Goal: Task Accomplishment & Management: Manage account settings

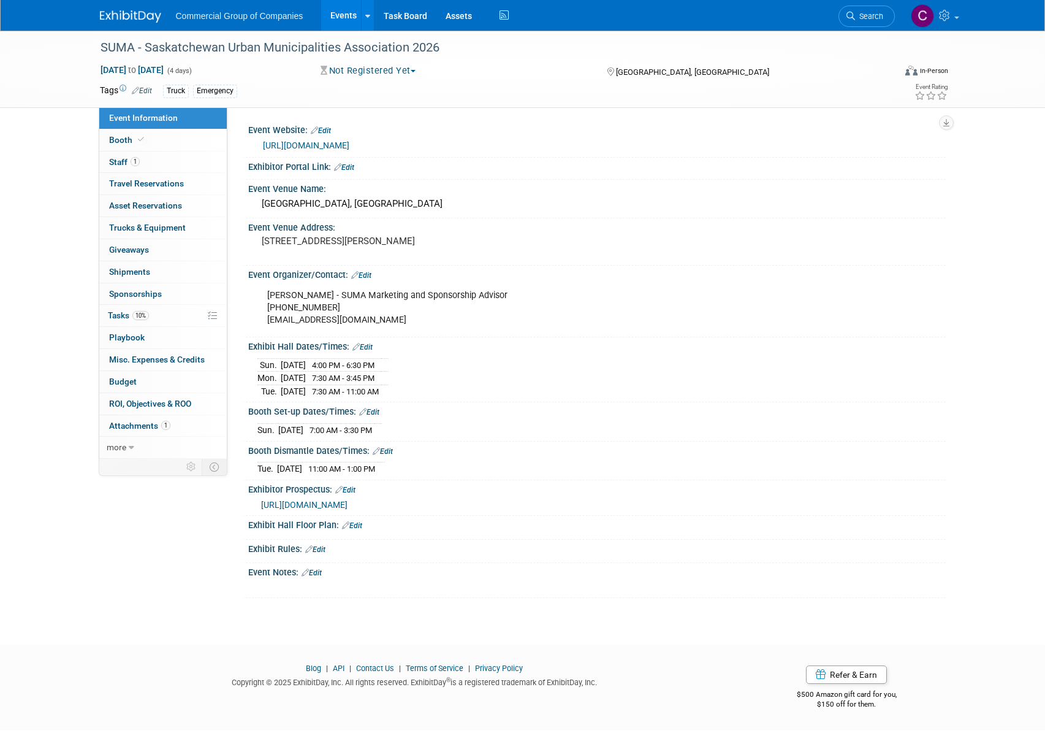
click at [112, 12] on img at bounding box center [130, 16] width 61 height 12
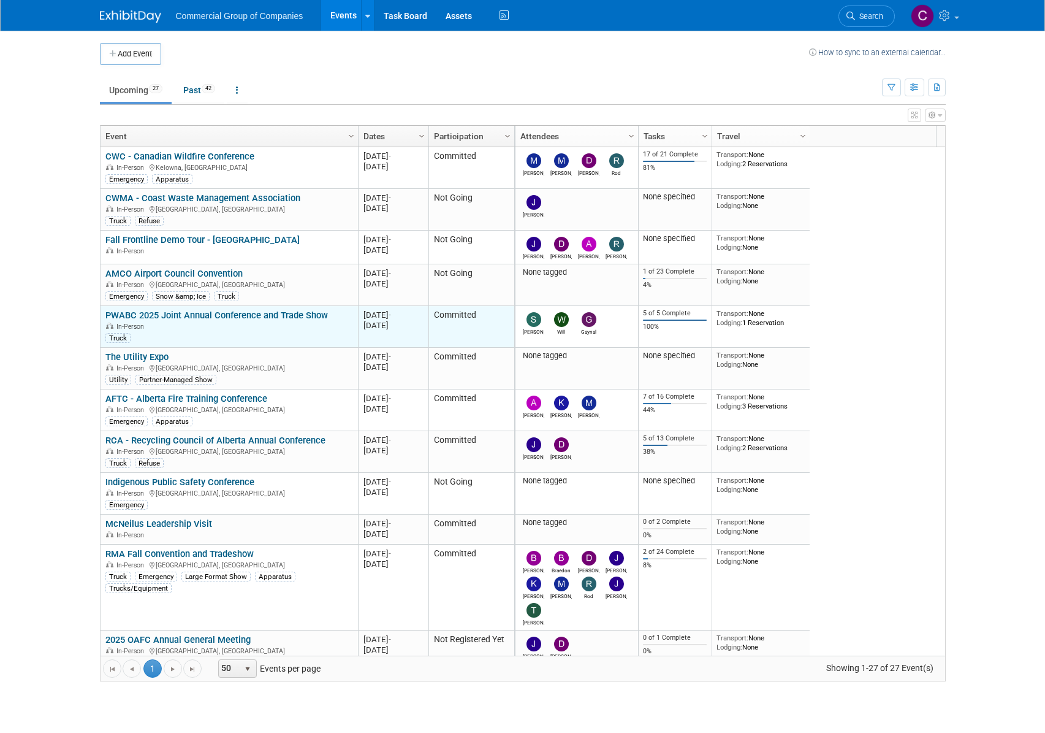
click at [246, 319] on link "PWABC 2025 Joint Annual Conference and Trade Show" at bounding box center [216, 315] width 223 height 11
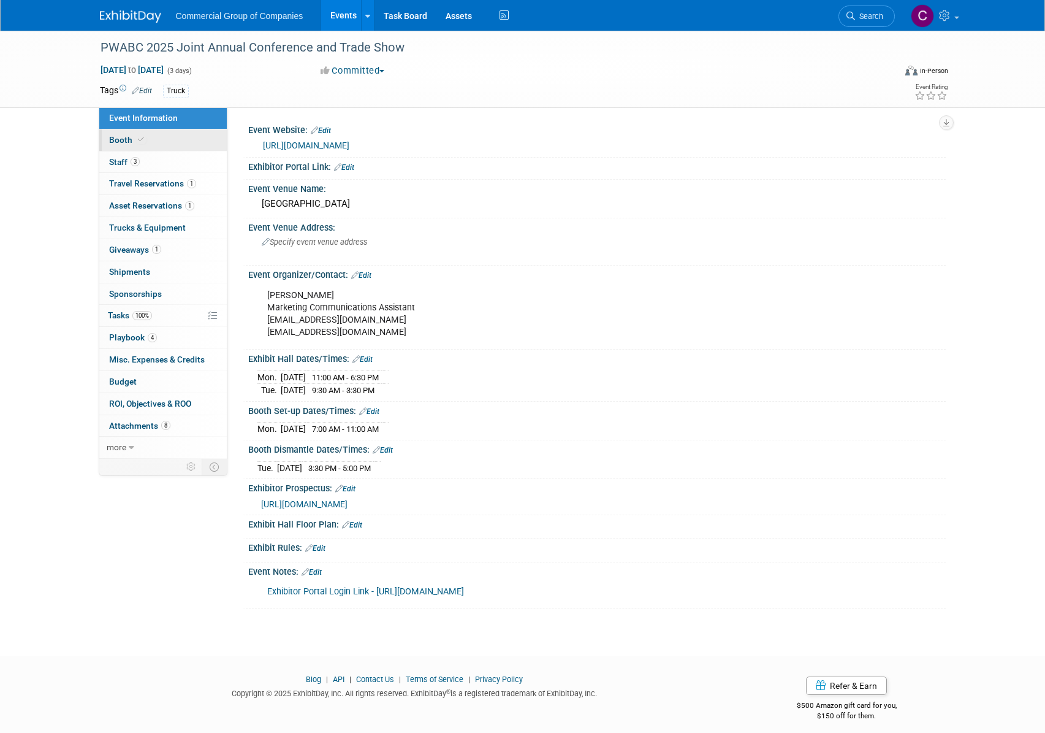
click at [180, 148] on link "Booth" at bounding box center [163, 139] width 128 height 21
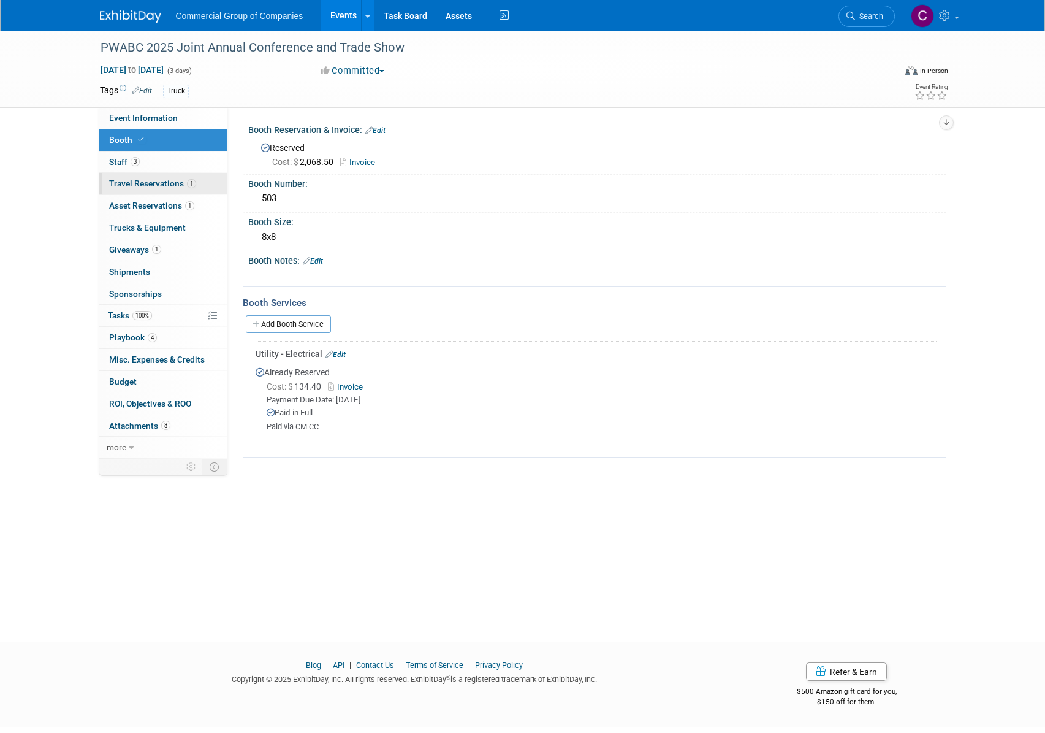
click at [180, 188] on span "Travel Reservations 1" at bounding box center [152, 183] width 87 height 10
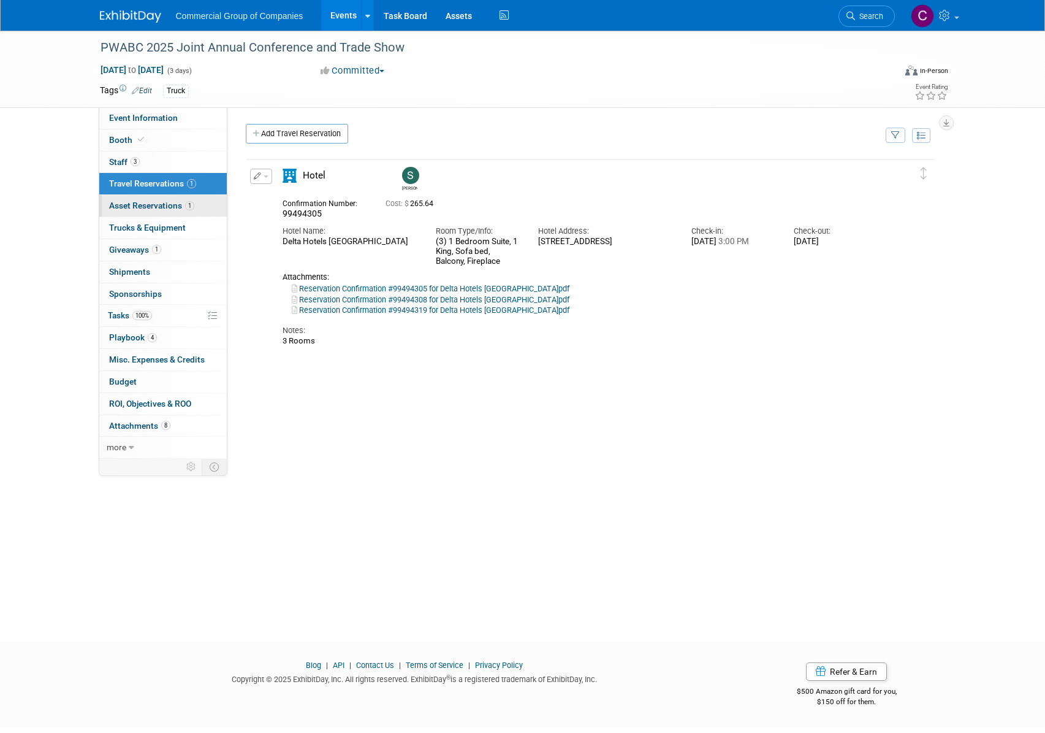
click at [186, 213] on link "1 Asset Reservations 1" at bounding box center [163, 205] width 128 height 21
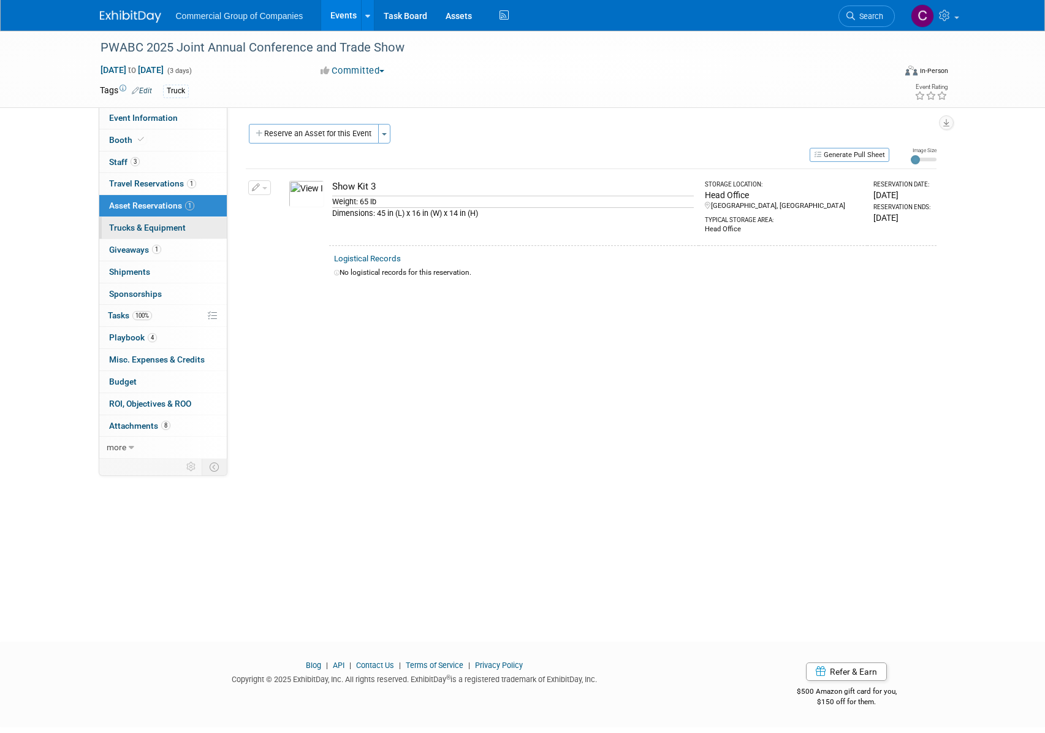
click at [188, 229] on link "Trucks & Equipment" at bounding box center [163, 227] width 128 height 21
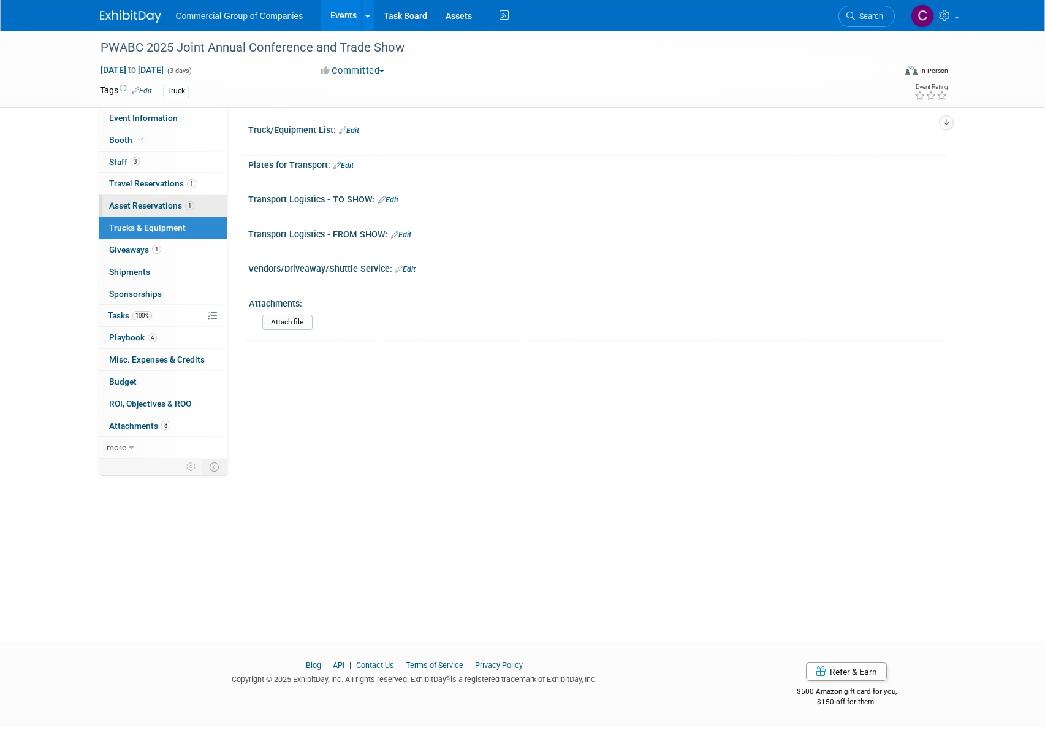
click at [193, 207] on span "1" at bounding box center [189, 205] width 9 height 9
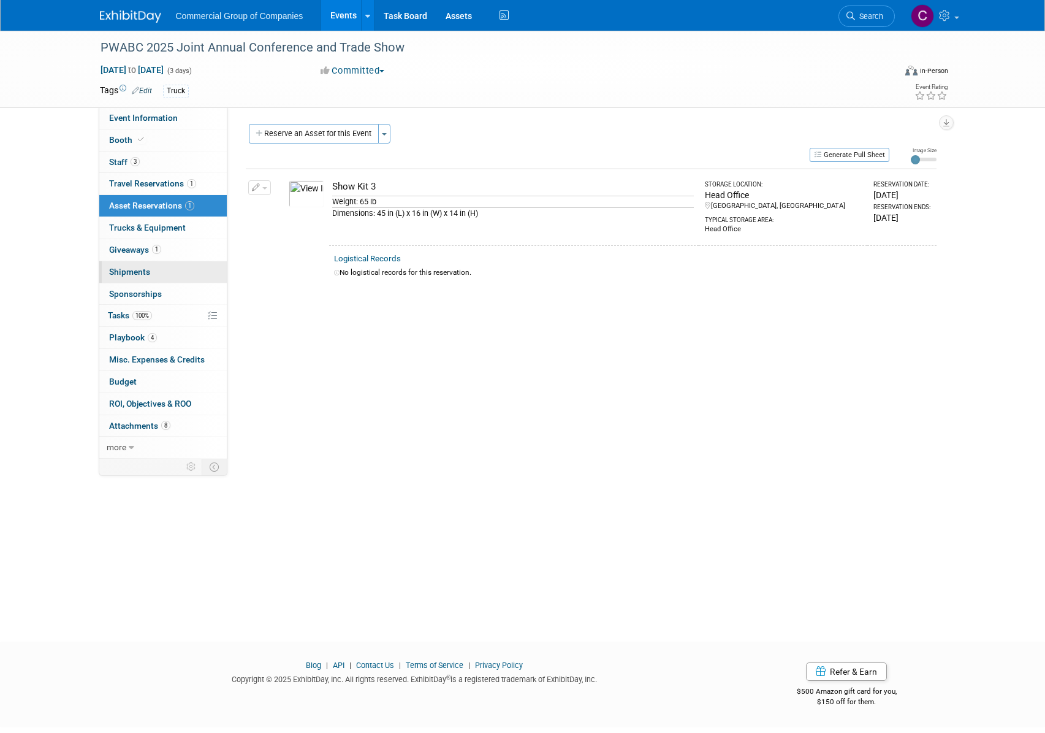
click at [176, 268] on link "0 Shipments 0" at bounding box center [163, 271] width 128 height 21
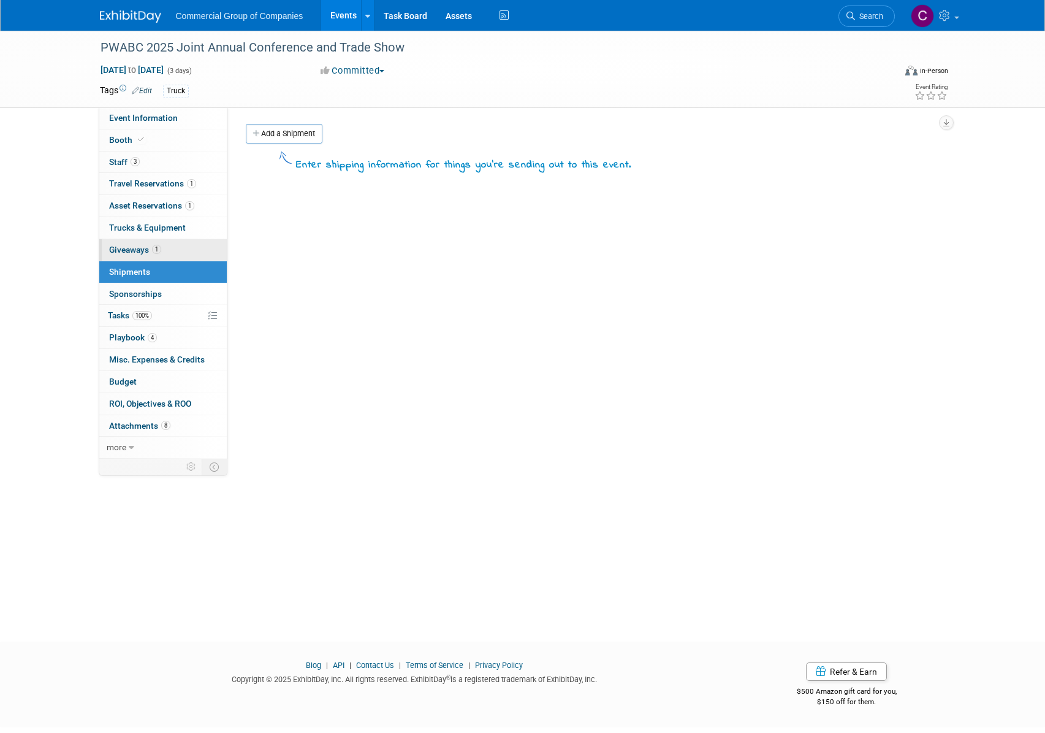
click at [173, 243] on link "1 Giveaways 1" at bounding box center [163, 249] width 128 height 21
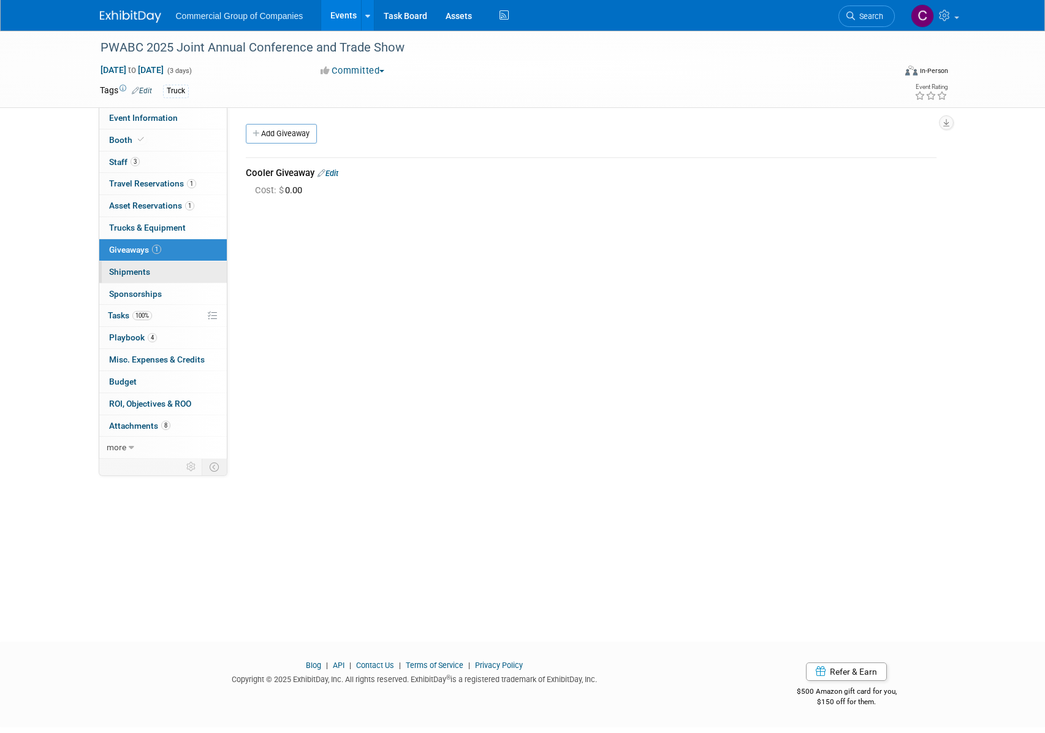
click at [114, 268] on span "Shipments 0" at bounding box center [129, 272] width 41 height 10
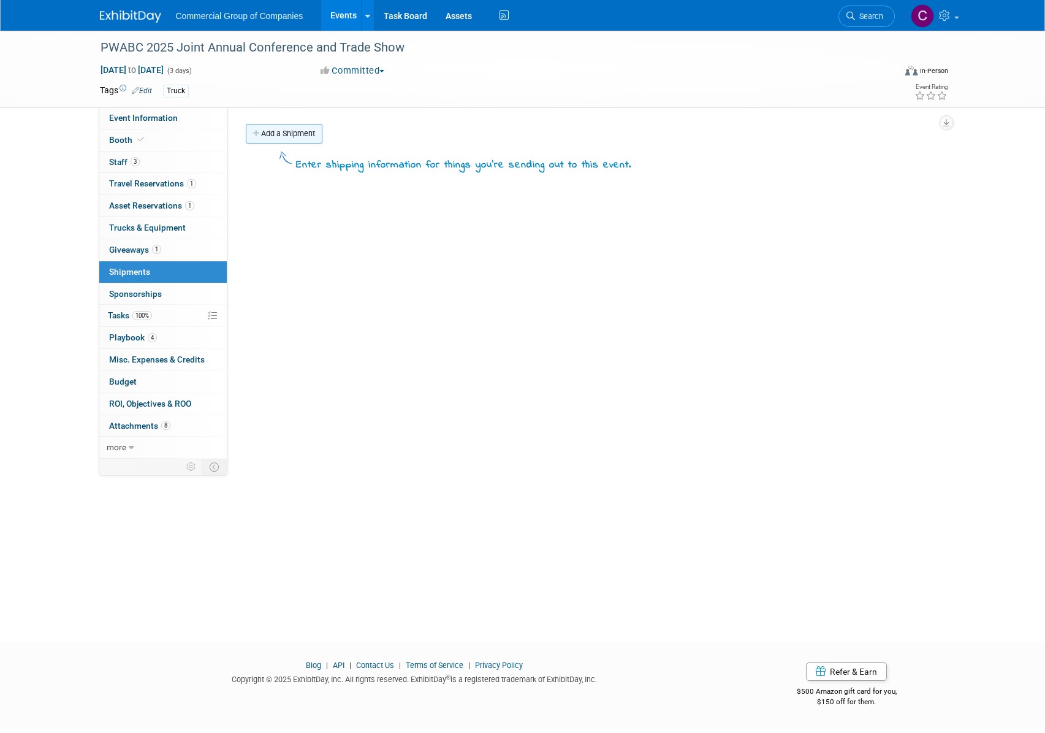
click at [301, 136] on link "Add a Shipment" at bounding box center [284, 134] width 77 height 20
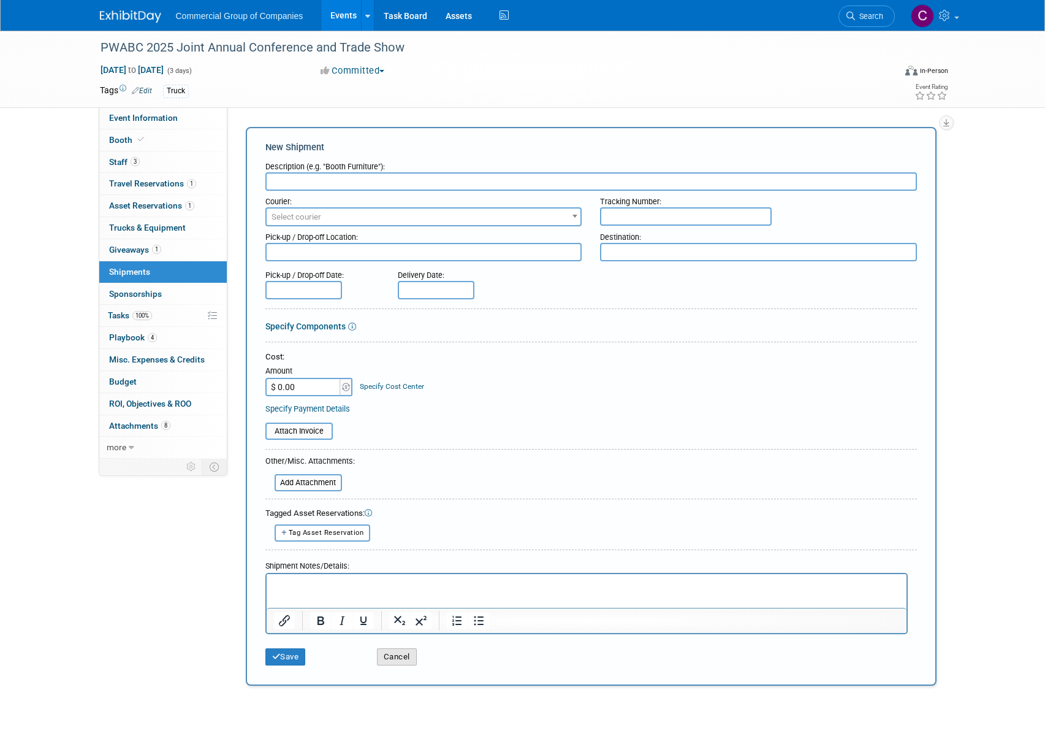
click at [402, 661] on button "Cancel" at bounding box center [397, 656] width 40 height 17
